Goal: Check status: Check status

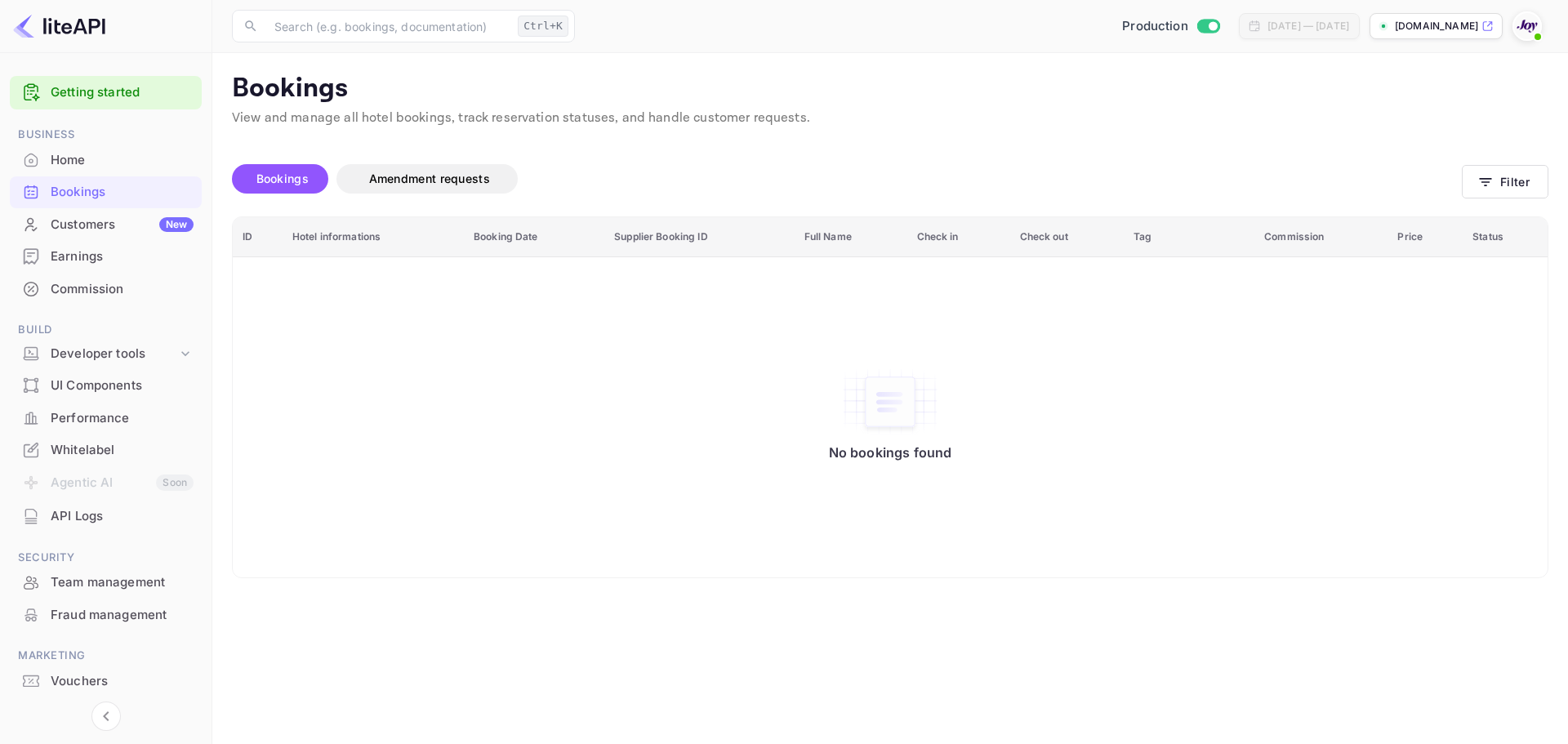
click at [690, 312] on div "No bookings found" at bounding box center [890, 417] width 1283 height 298
click at [1507, 180] on button "Filter" at bounding box center [1505, 181] width 86 height 33
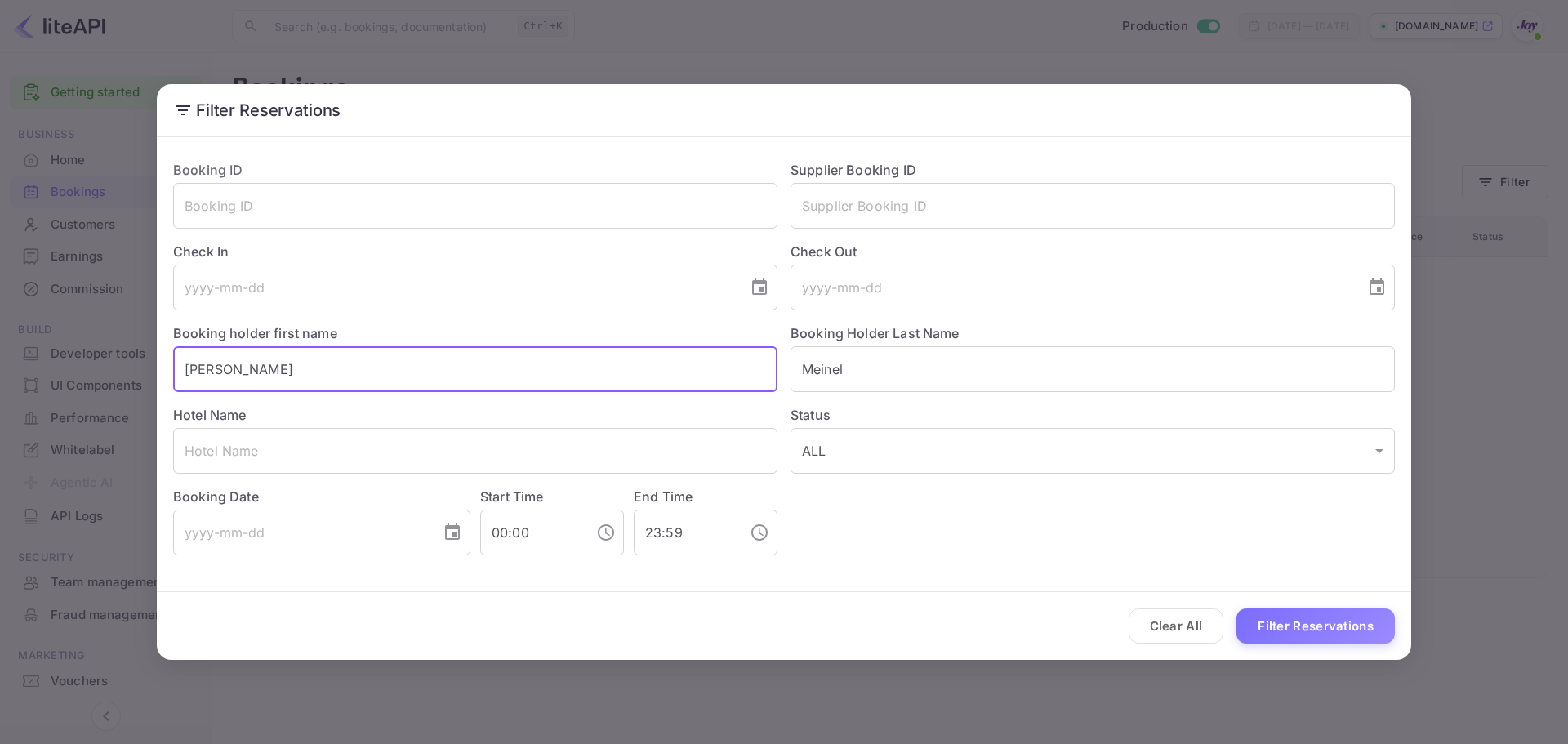
click at [278, 374] on input "[PERSON_NAME]" at bounding box center [475, 369] width 604 height 46
paste input "[PERSON_NAME]"
drag, startPoint x: 286, startPoint y: 369, endPoint x: 229, endPoint y: 371, distance: 57.0
click at [229, 371] on input "[PERSON_NAME]" at bounding box center [475, 369] width 604 height 46
type input "[PERSON_NAME]"
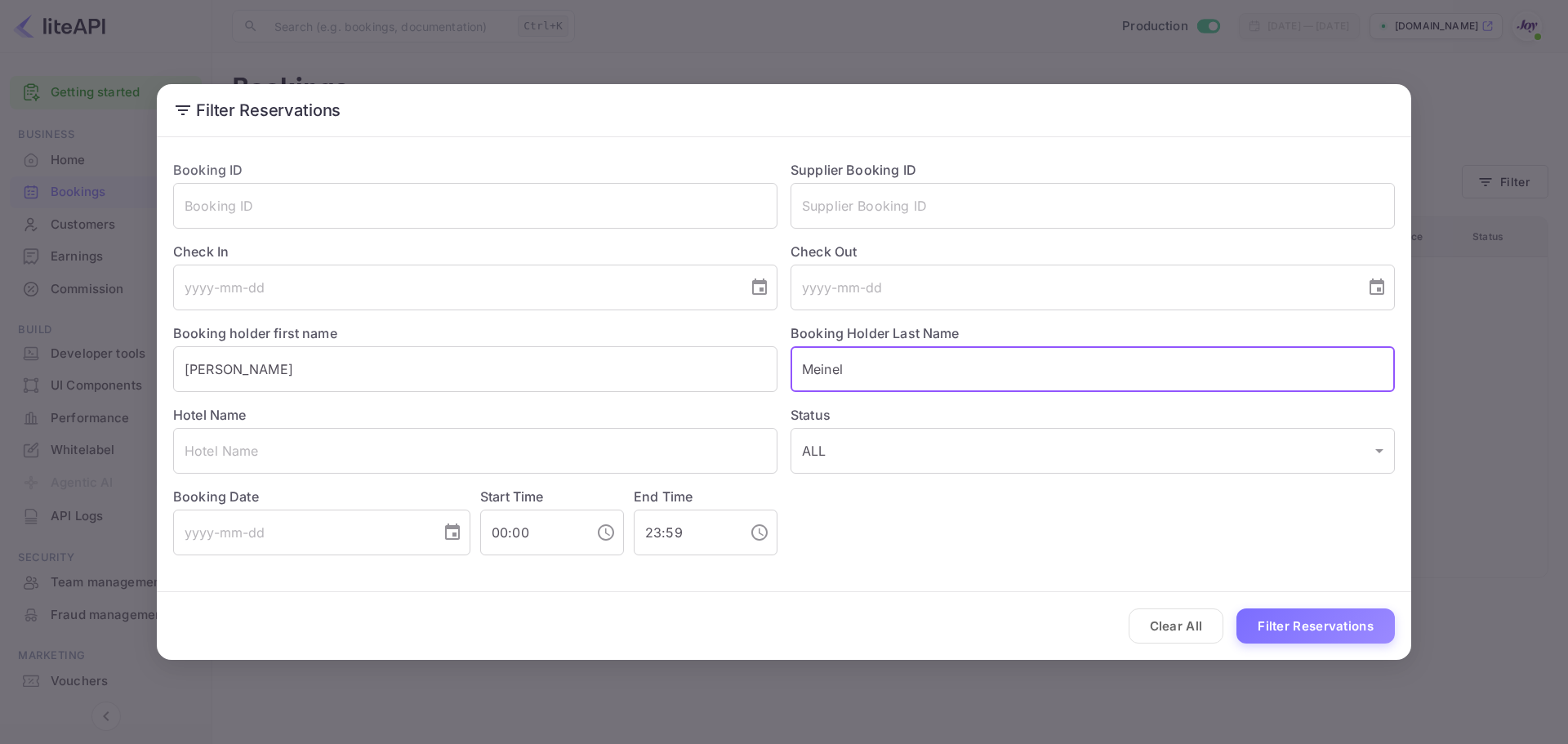
click at [935, 372] on input "Meinel" at bounding box center [1092, 369] width 604 height 46
paste input "cGuane"
type input "[PERSON_NAME]"
click at [1237, 608] on button "Filter Reservations" at bounding box center [1316, 626] width 159 height 35
click at [380, 372] on input "[PERSON_NAME]" at bounding box center [475, 369] width 604 height 46
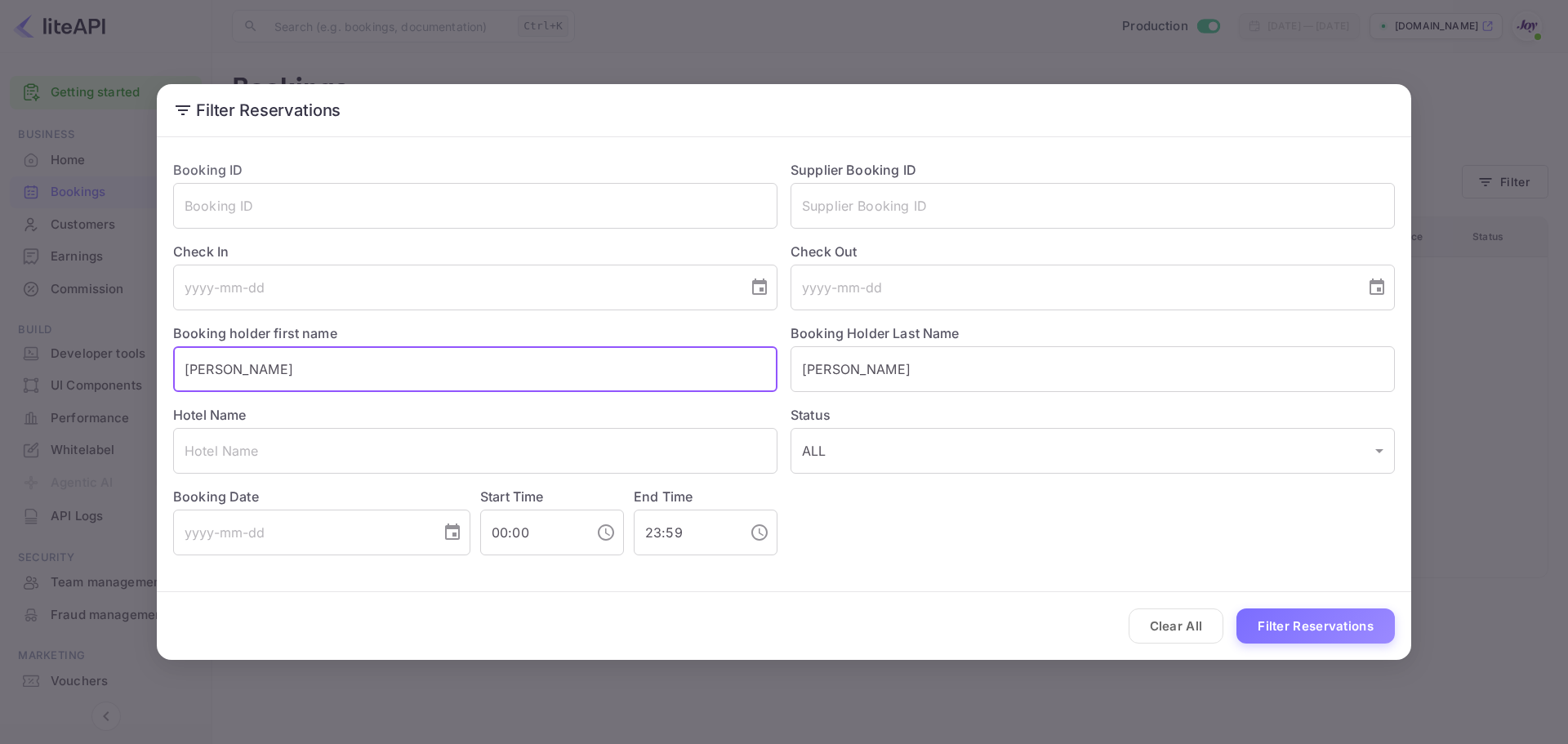
click at [379, 371] on input "[PERSON_NAME]" at bounding box center [475, 369] width 604 height 46
click at [379, 368] on input "[PERSON_NAME]" at bounding box center [475, 369] width 604 height 46
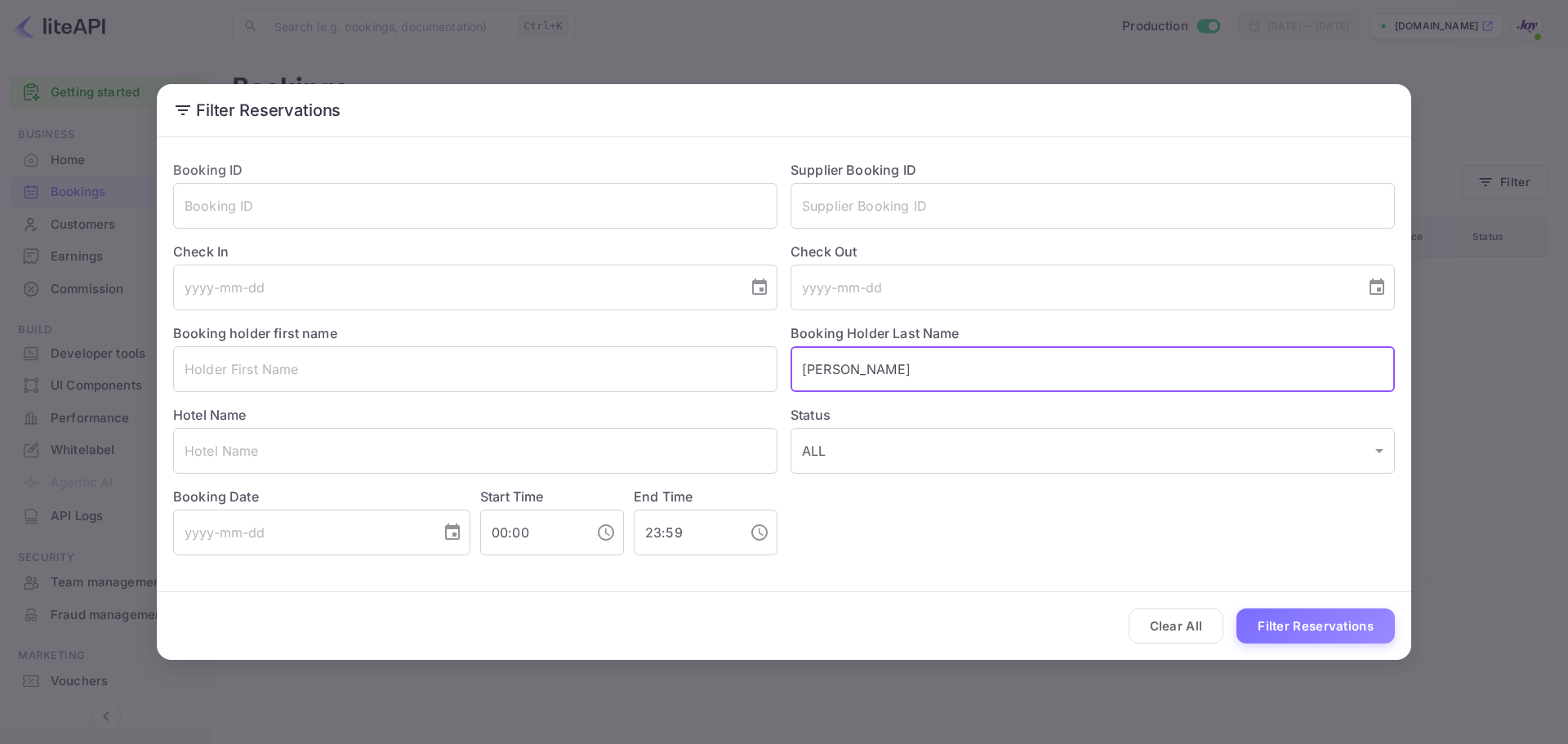
click at [912, 372] on input "[PERSON_NAME]" at bounding box center [1092, 369] width 604 height 46
drag, startPoint x: 526, startPoint y: 458, endPoint x: 562, endPoint y: 442, distance: 39.4
click at [525, 458] on input "text" at bounding box center [475, 450] width 604 height 46
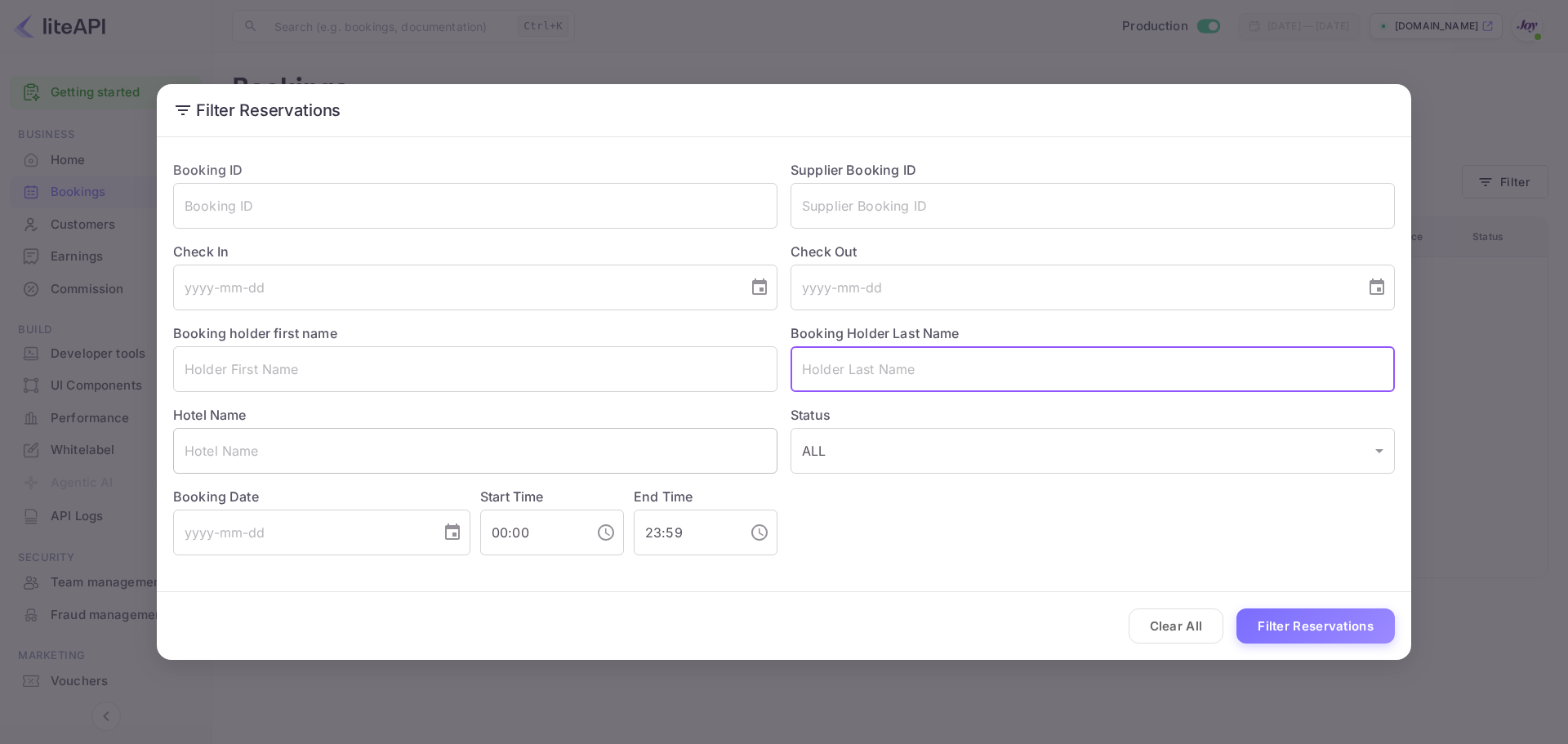
paste input "GRADUATE BY [GEOGRAPHIC_DATA]"
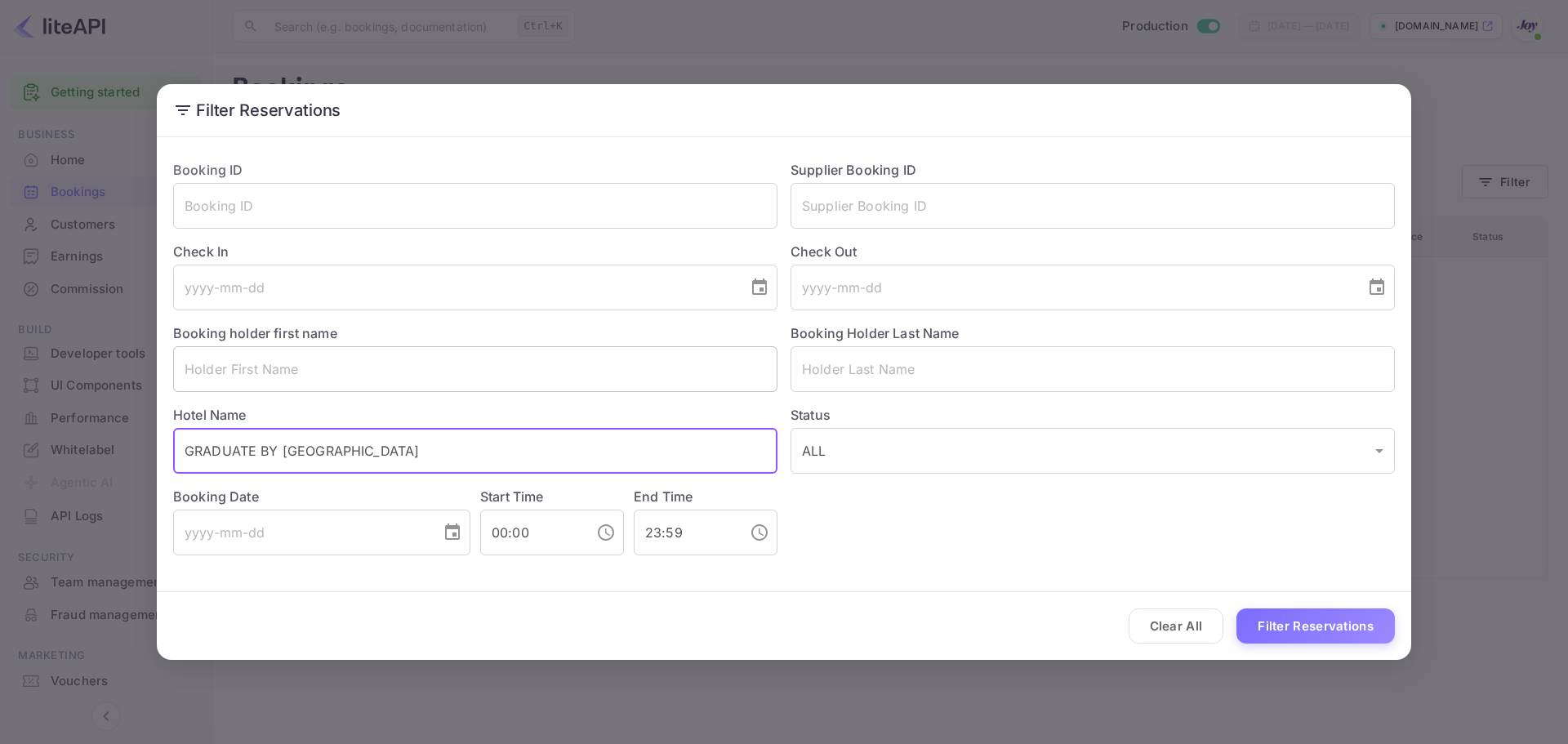
type input "GRADUATE BY [GEOGRAPHIC_DATA]"
click at [1237, 608] on button "Filter Reservations" at bounding box center [1316, 626] width 159 height 35
